Goal: Task Accomplishment & Management: Complete application form

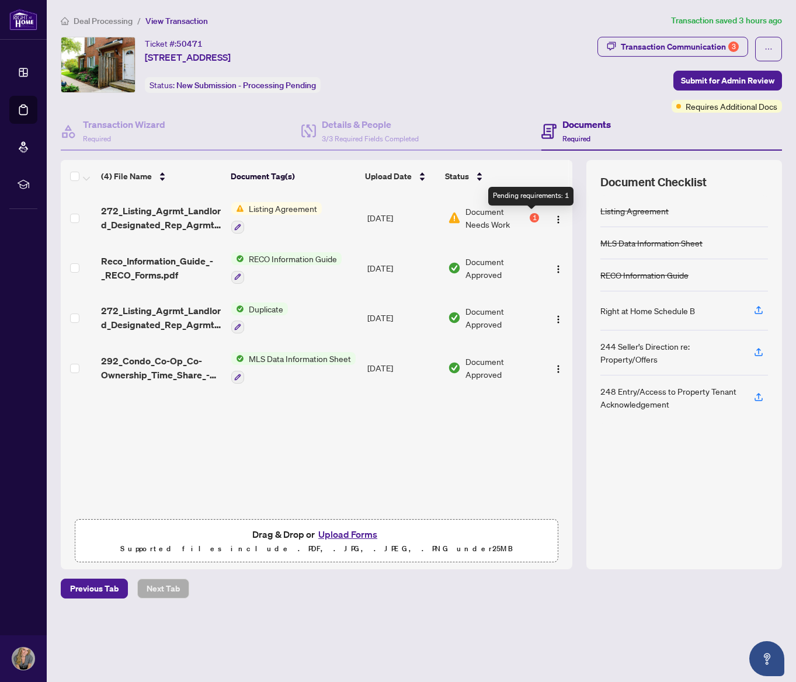
click at [531, 218] on div "1" at bounding box center [533, 217] width 9 height 9
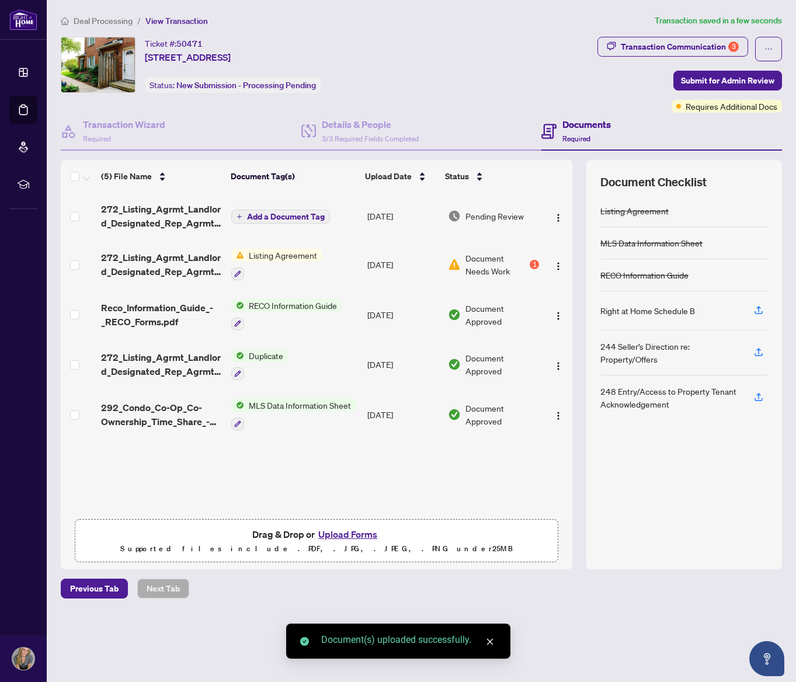
click at [270, 217] on span "Add a Document Tag" at bounding box center [286, 216] width 78 height 8
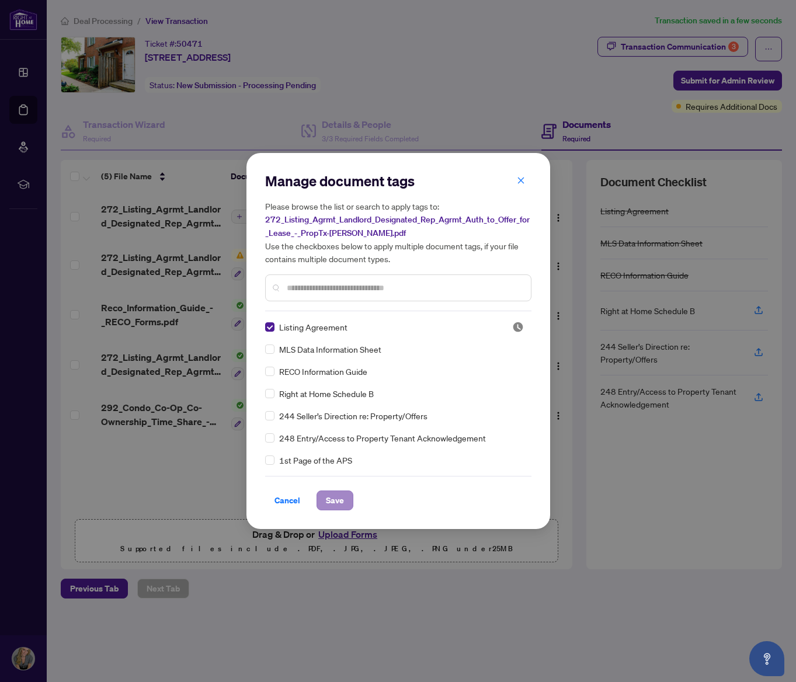
click at [332, 497] on span "Save" at bounding box center [335, 500] width 18 height 19
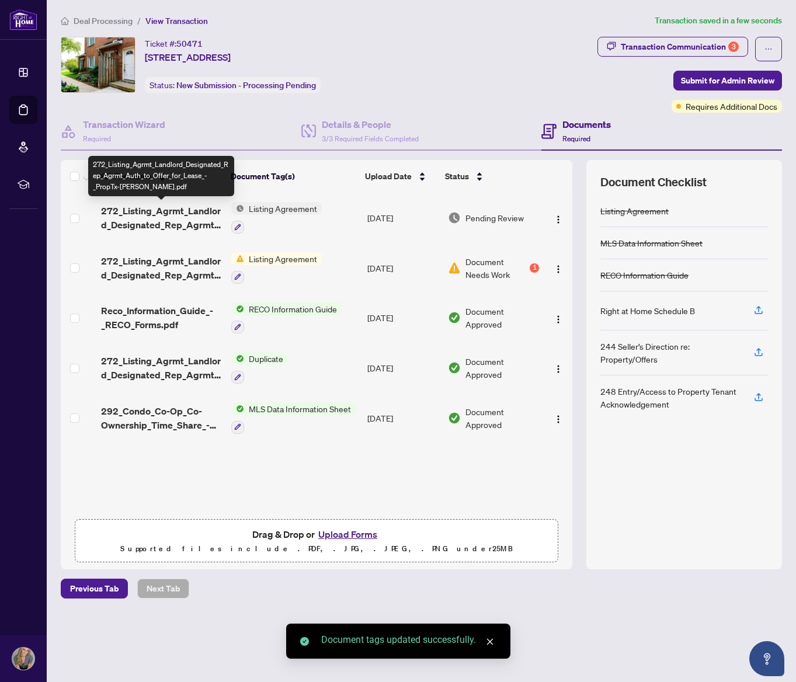
click at [166, 213] on span "272_Listing_Agrmt_Landlord_Designated_Rep_Agrmt_Auth_to_Offer_for_Lease_-_PropT…" at bounding box center [161, 218] width 121 height 28
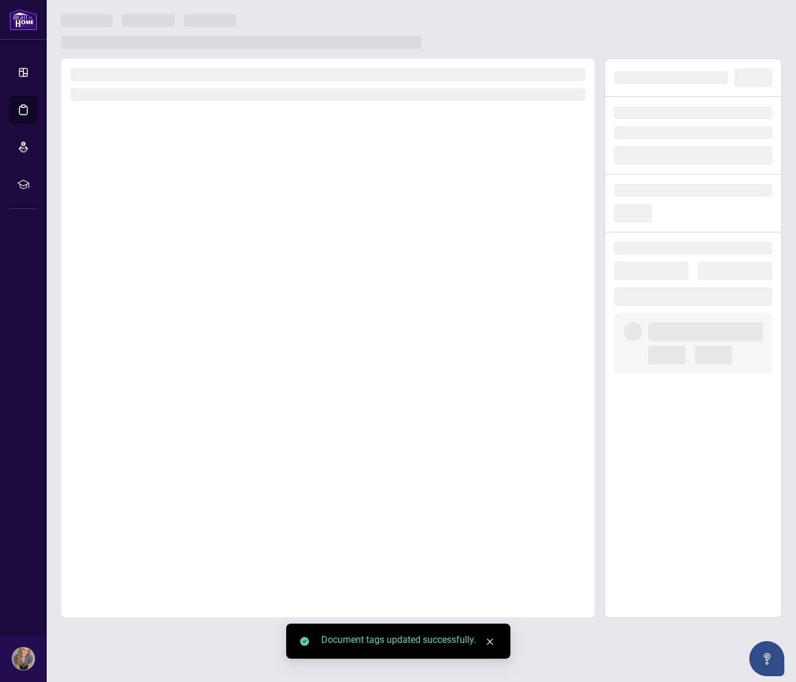
click at [166, 213] on div at bounding box center [328, 337] width 534 height 559
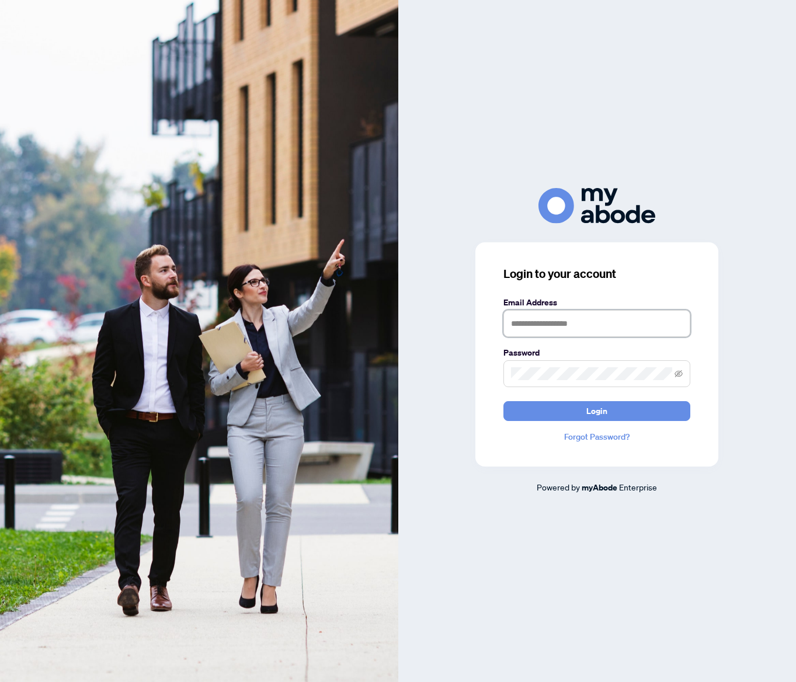
type input "**********"
click at [593, 415] on span "Login" at bounding box center [596, 411] width 21 height 19
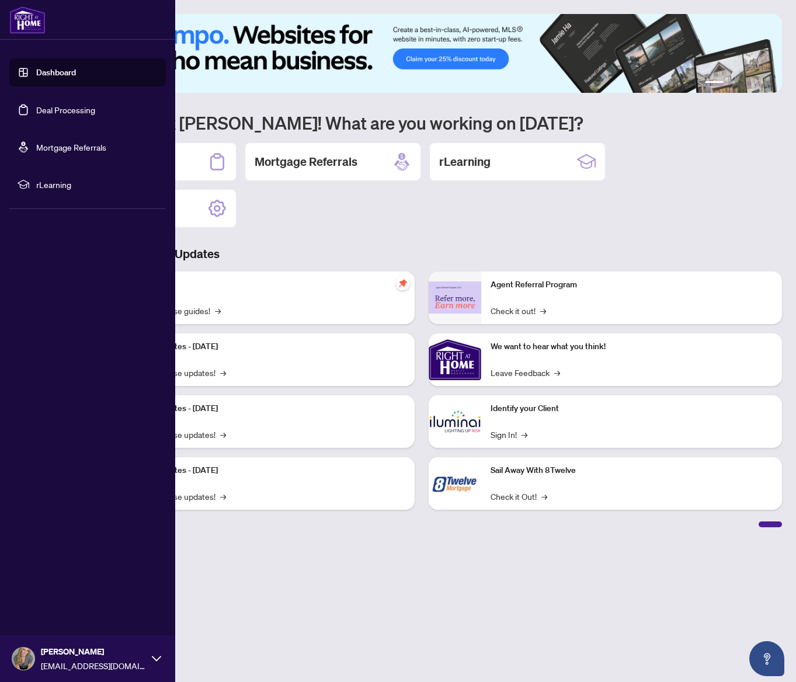
click at [36, 109] on link "Deal Processing" at bounding box center [65, 109] width 59 height 11
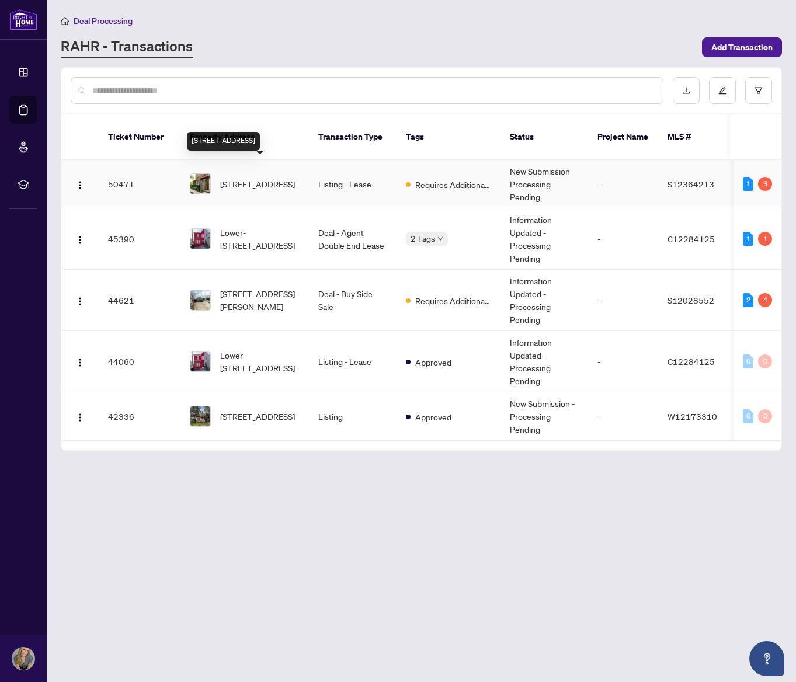
click at [256, 177] on span "[STREET_ADDRESS]" at bounding box center [257, 183] width 75 height 13
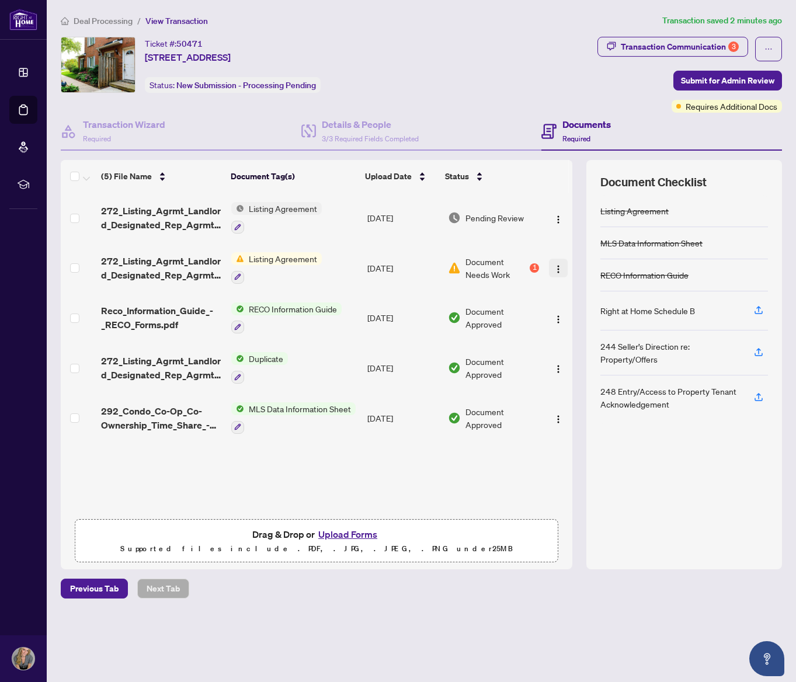
click at [557, 272] on img "button" at bounding box center [557, 268] width 9 height 9
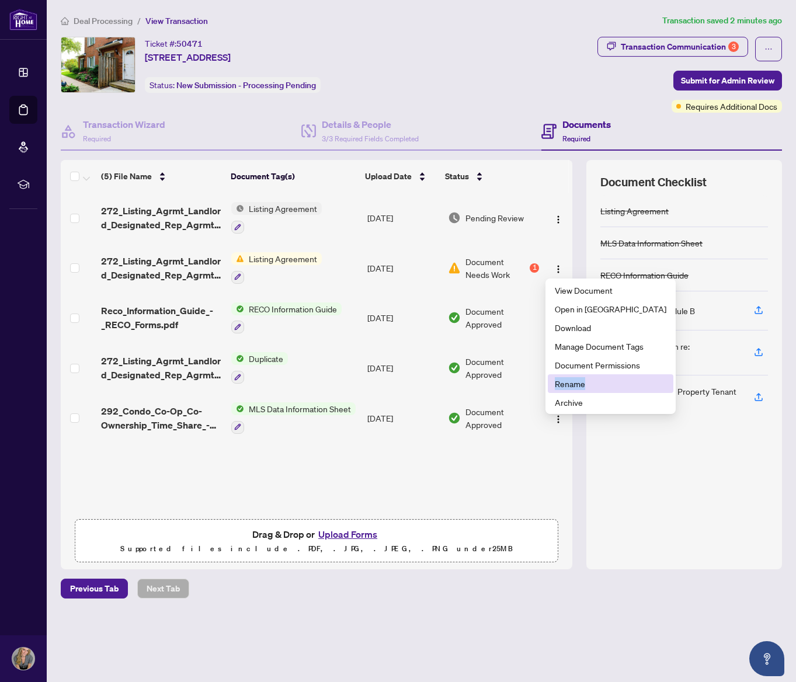
click at [574, 380] on span "Rename" at bounding box center [610, 383] width 111 height 13
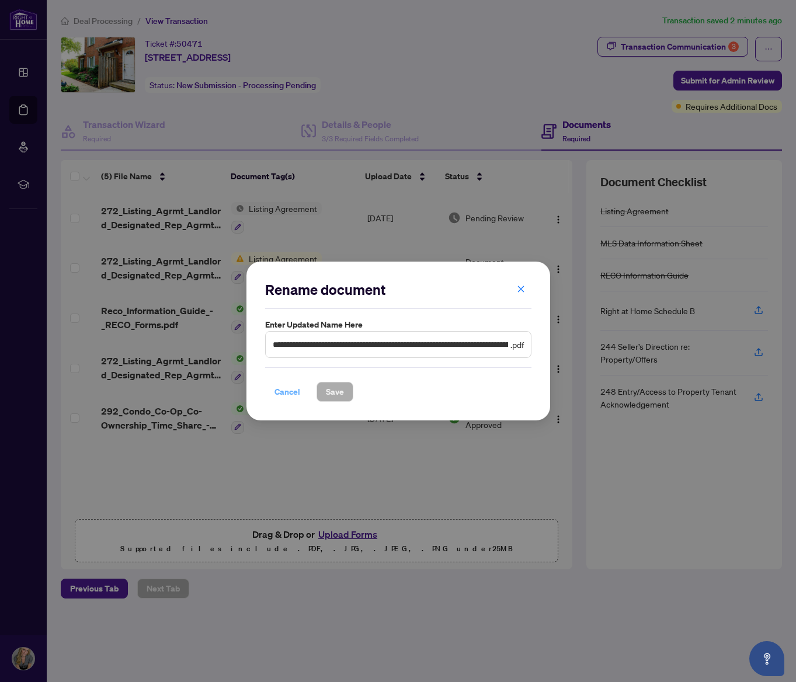
click at [284, 395] on span "Cancel" at bounding box center [287, 391] width 26 height 19
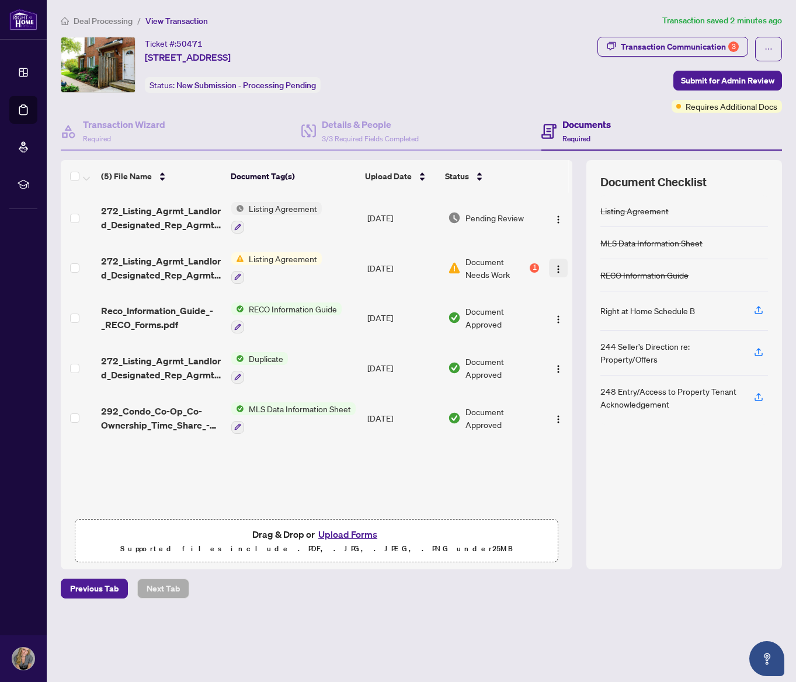
click at [556, 273] on span "button" at bounding box center [557, 268] width 9 height 13
click at [545, 456] on div "272_Listing_Agrmt_Landlord_Designated_Rep_Agrmt_Auth_to_Offer_for_Lease_-_PropT…" at bounding box center [316, 353] width 511 height 320
click at [712, 81] on span "Submit for Admin Review" at bounding box center [727, 80] width 93 height 19
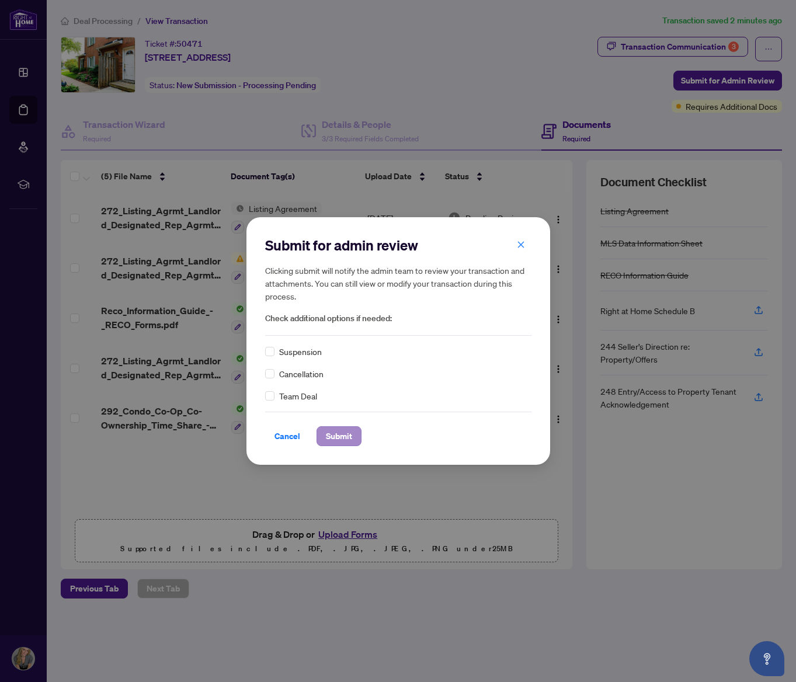
click at [343, 437] on span "Submit" at bounding box center [339, 436] width 26 height 19
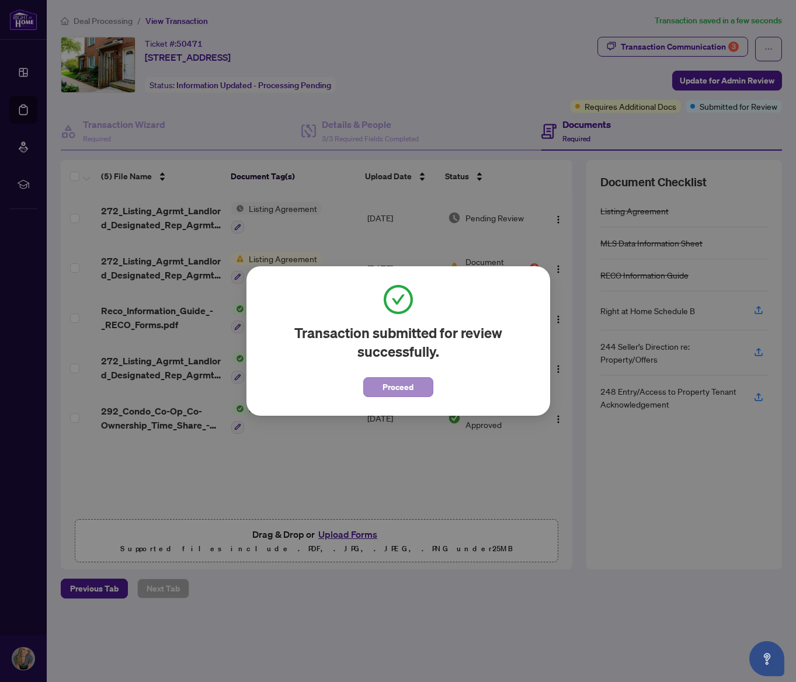
click at [412, 392] on span "Proceed" at bounding box center [397, 387] width 31 height 19
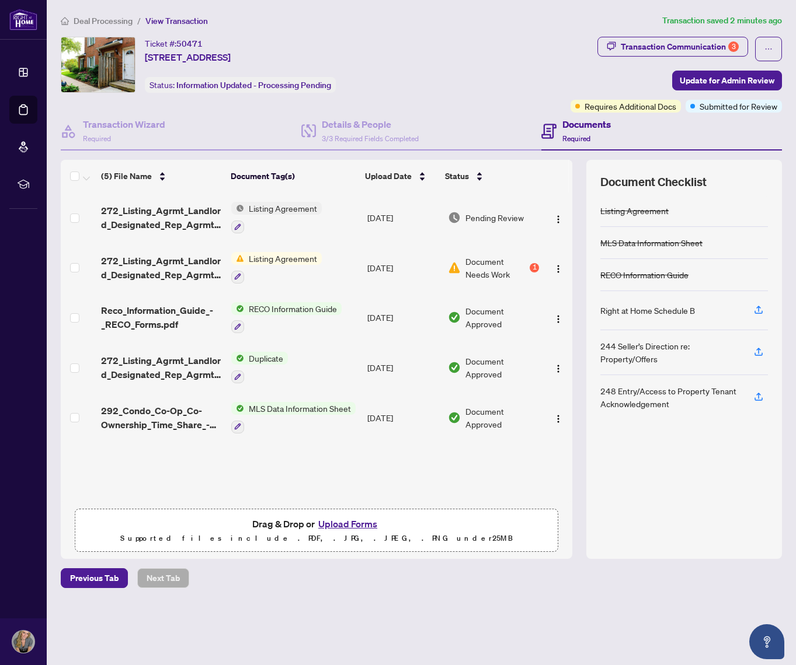
scroll to position [0, 1]
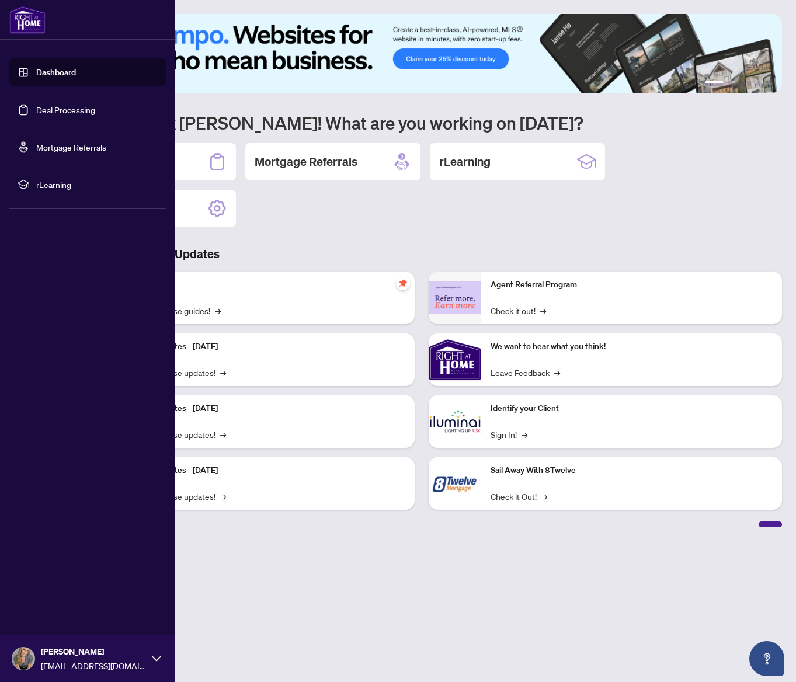
click at [40, 74] on link "Dashboard" at bounding box center [56, 72] width 40 height 11
click at [42, 110] on link "Deal Processing" at bounding box center [65, 109] width 59 height 11
